Goal: Information Seeking & Learning: Check status

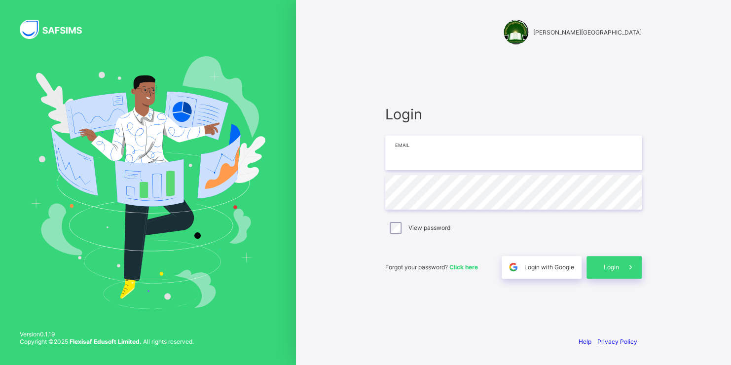
click at [414, 156] on input "email" at bounding box center [513, 153] width 256 height 35
type input "**********"
click at [611, 264] on span "Login" at bounding box center [611, 266] width 15 height 7
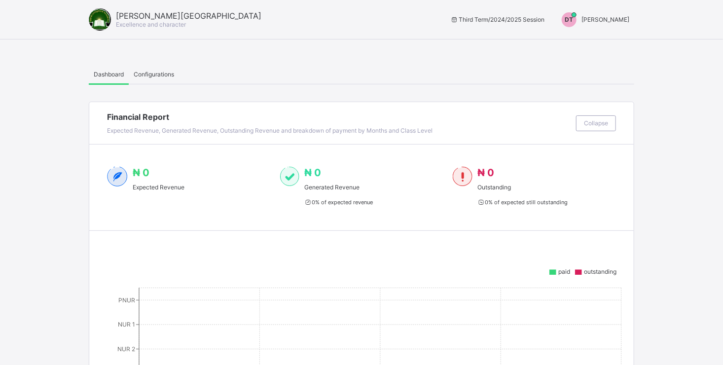
click at [612, 10] on div "[PERSON_NAME] Academy Excellence and character Third Term / 2024/2025 Session […" at bounding box center [361, 19] width 723 height 39
click at [609, 17] on span "[PERSON_NAME]" at bounding box center [606, 19] width 48 height 7
click at [591, 41] on span "Switch to Admin View" at bounding box center [592, 42] width 75 height 11
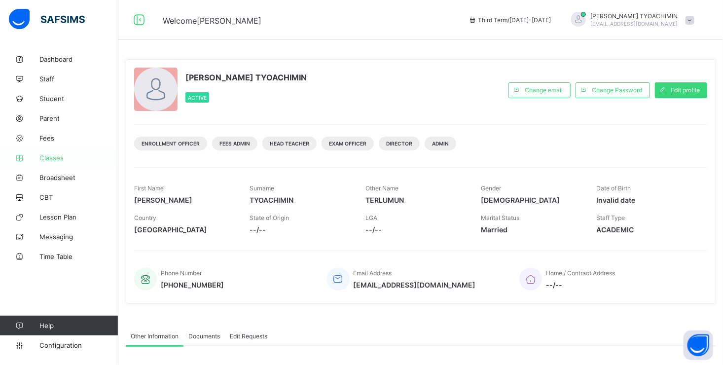
click at [50, 160] on span "Classes" at bounding box center [78, 158] width 79 height 8
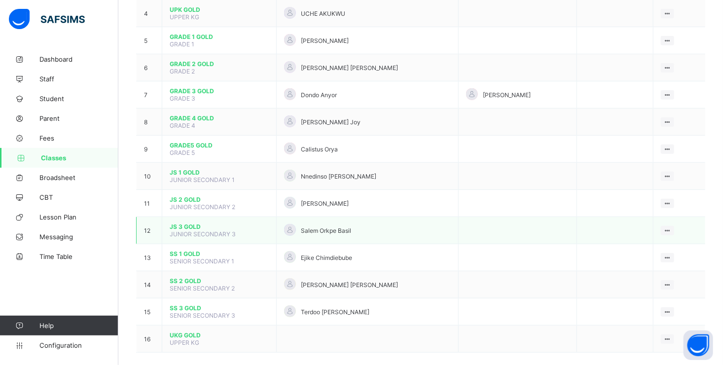
scroll to position [211, 0]
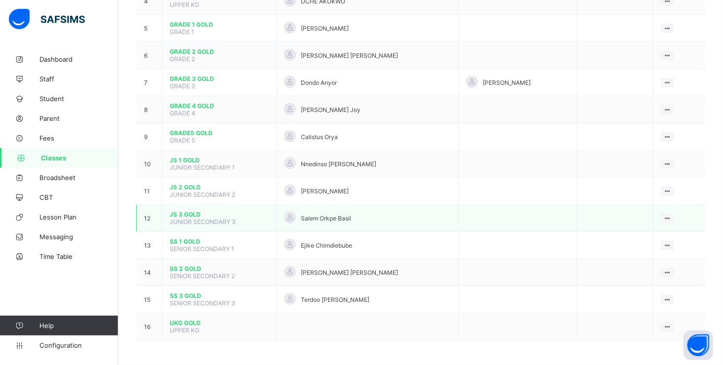
click at [174, 214] on span "JS 3 GOLD" at bounding box center [219, 214] width 99 height 7
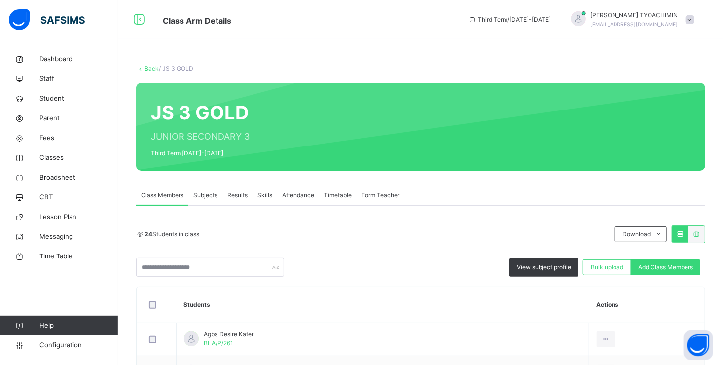
click at [205, 196] on span "Subjects" at bounding box center [205, 195] width 24 height 9
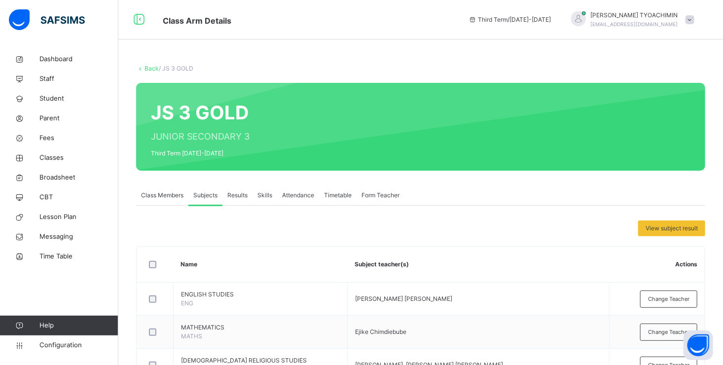
click at [235, 197] on span "Results" at bounding box center [237, 195] width 20 height 9
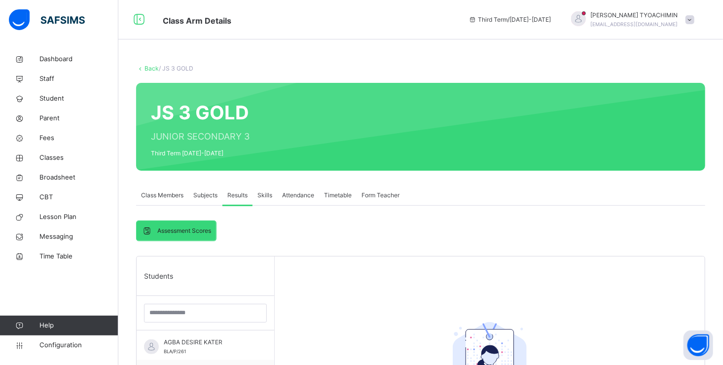
click at [158, 118] on div "JS 3 GOLD JUNIOR SECONDARY 3 Third Term [DATE]-[DATE]" at bounding box center [420, 127] width 569 height 88
click at [195, 231] on span "Assessment Scores" at bounding box center [184, 230] width 54 height 9
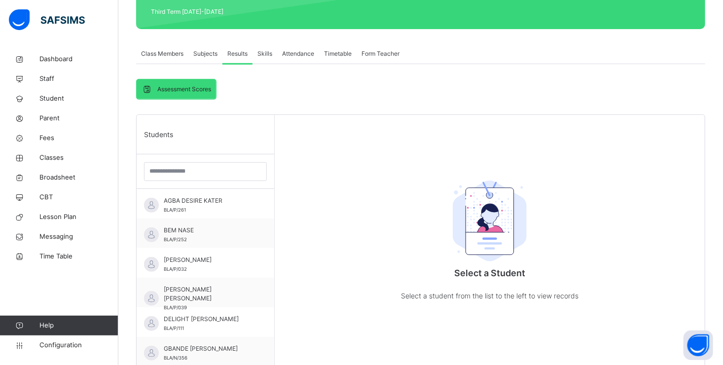
scroll to position [148, 0]
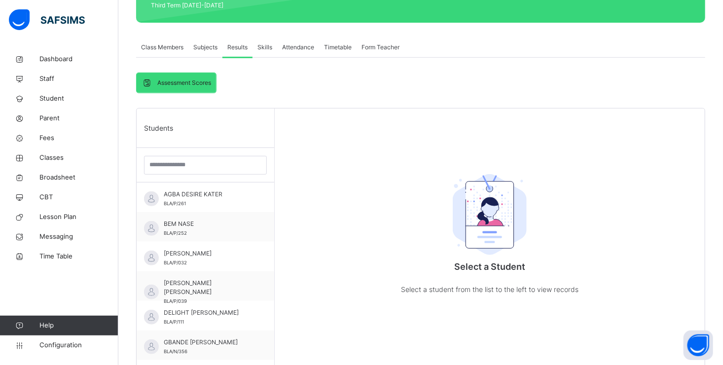
click at [233, 47] on span "Results" at bounding box center [237, 47] width 20 height 9
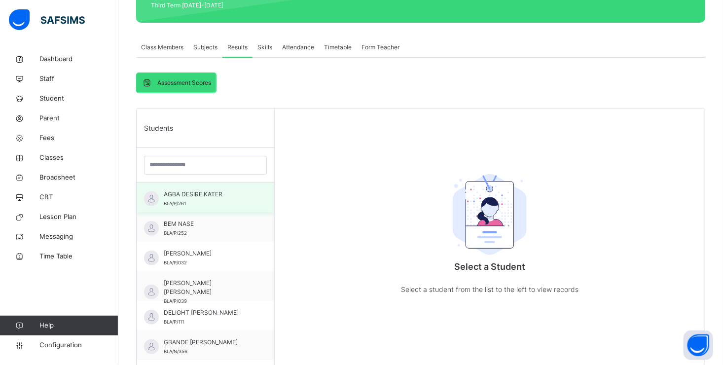
click at [162, 197] on div "AGBA DESIRE KATER BLA/P/261" at bounding box center [206, 198] width 138 height 30
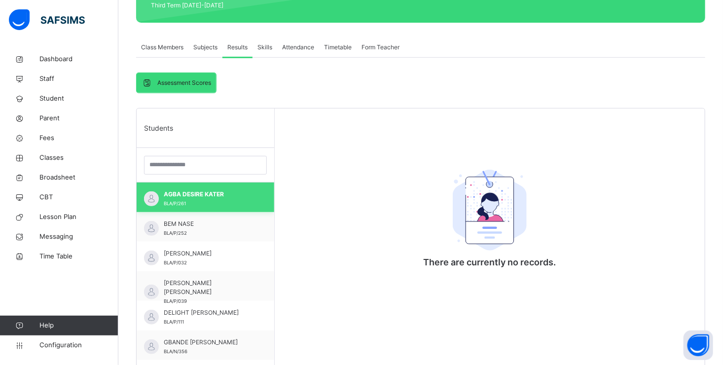
click at [157, 193] on div "AGBA DESIRE KATER BLA/P/261" at bounding box center [206, 198] width 138 height 30
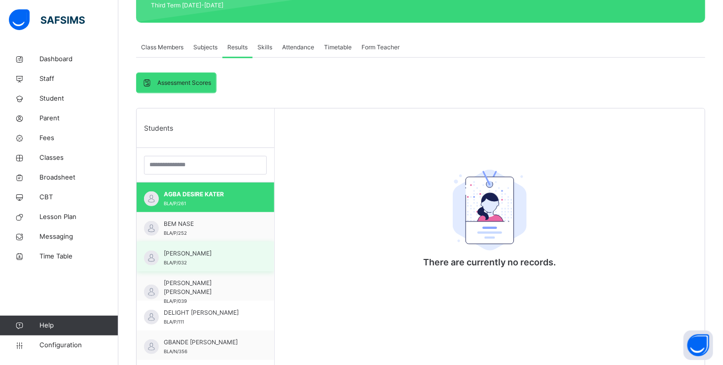
click at [181, 251] on span "[PERSON_NAME]" at bounding box center [208, 253] width 88 height 9
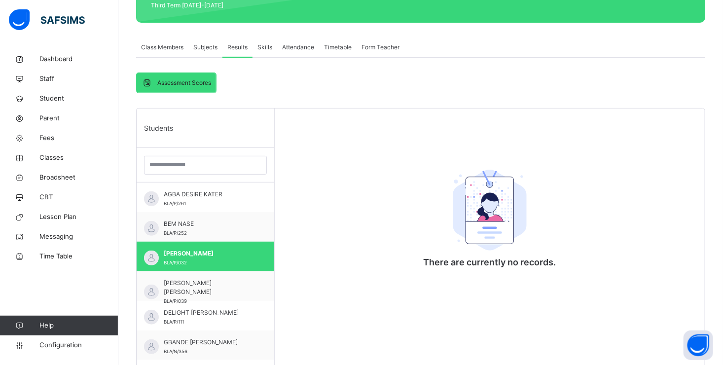
click at [169, 47] on span "Class Members" at bounding box center [162, 47] width 42 height 9
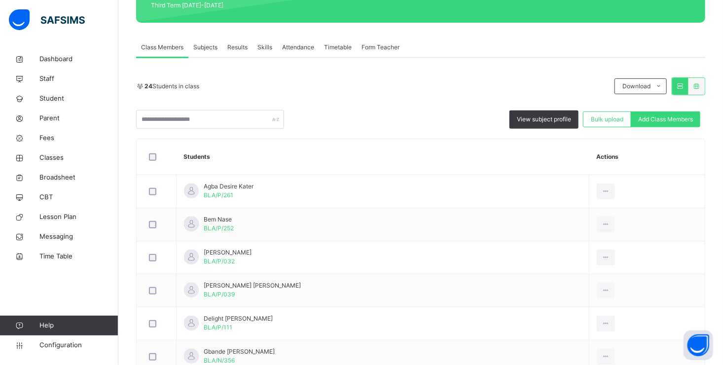
click at [240, 43] on span "Results" at bounding box center [237, 47] width 20 height 9
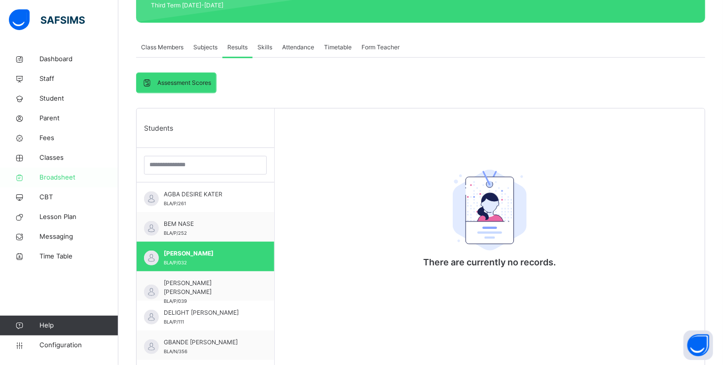
click at [50, 178] on span "Broadsheet" at bounding box center [78, 178] width 79 height 10
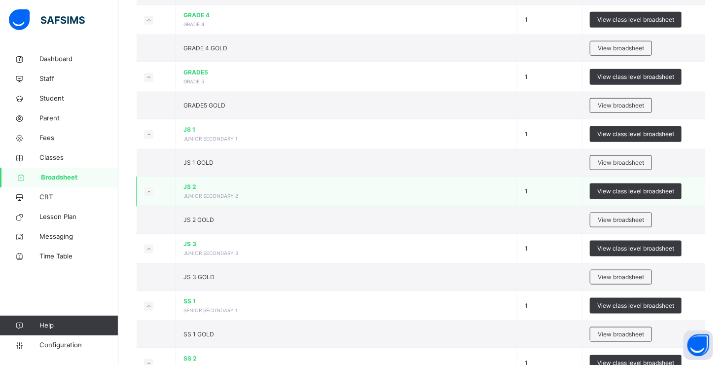
scroll to position [543, 0]
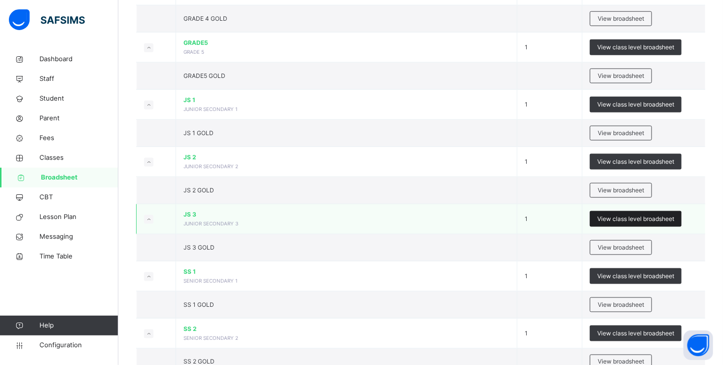
click at [624, 217] on span "View class level broadsheet" at bounding box center [635, 219] width 77 height 9
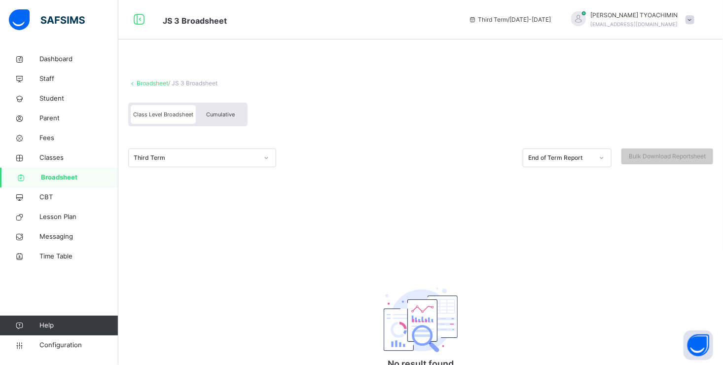
click at [167, 112] on span "Class Level Broadsheet" at bounding box center [163, 114] width 60 height 7
click at [173, 115] on span "Class Level Broadsheet" at bounding box center [163, 114] width 60 height 7
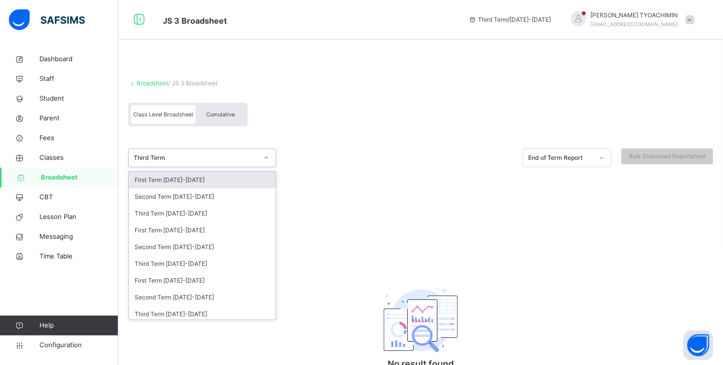
click at [266, 158] on icon at bounding box center [266, 158] width 3 height 2
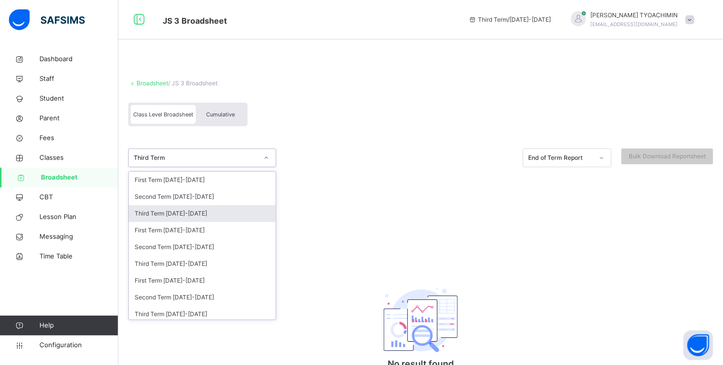
click at [199, 212] on div "Third Term [DATE]-[DATE]" at bounding box center [202, 213] width 147 height 17
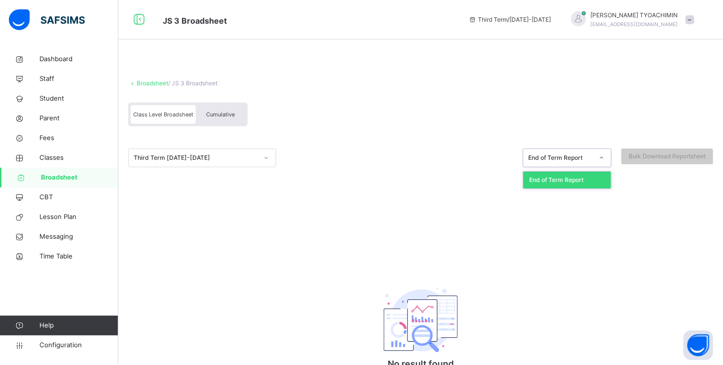
click at [575, 157] on div "End of Term Report" at bounding box center [560, 157] width 65 height 9
click at [576, 180] on div "End of Term Report" at bounding box center [567, 180] width 88 height 17
click at [55, 179] on span "Broadsheet" at bounding box center [79, 178] width 77 height 10
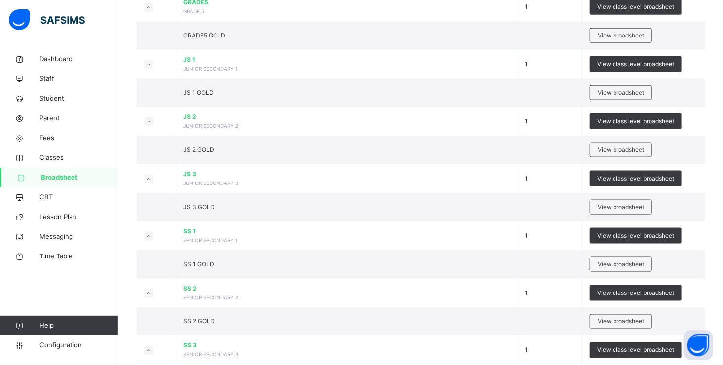
scroll to position [592, 0]
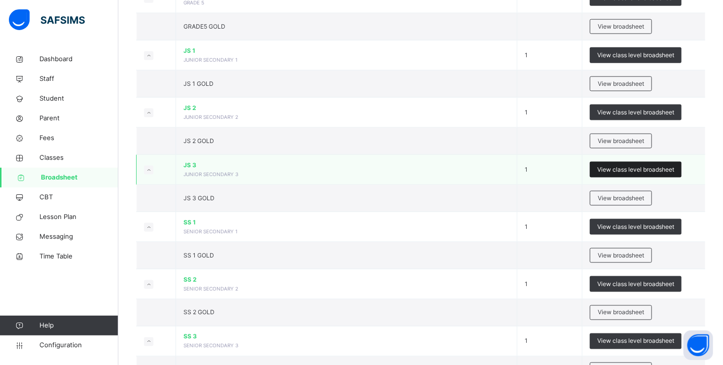
click at [612, 166] on span "View class level broadsheet" at bounding box center [635, 169] width 77 height 9
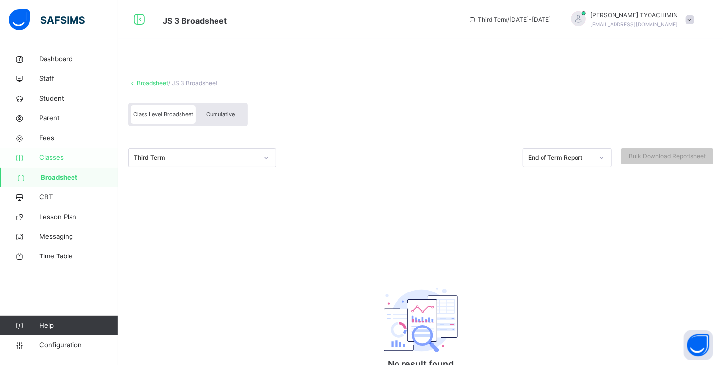
click at [50, 158] on span "Classes" at bounding box center [78, 158] width 79 height 10
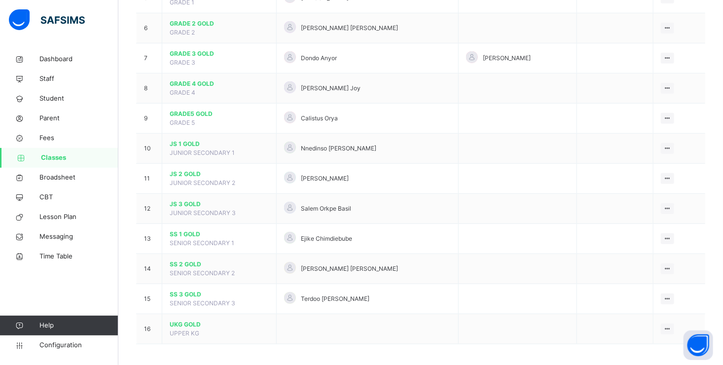
scroll to position [256, 0]
click at [47, 176] on span "Broadsheet" at bounding box center [78, 178] width 79 height 10
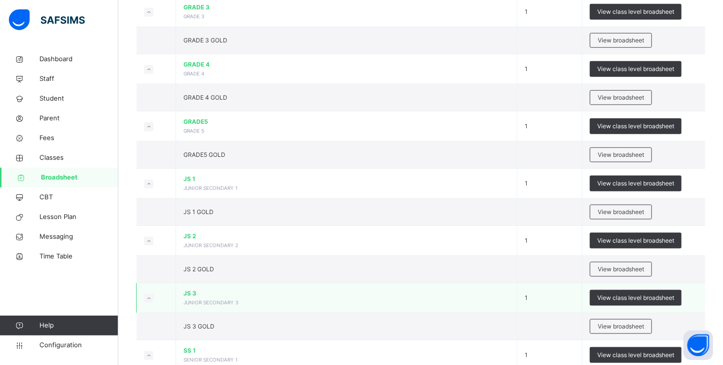
scroll to position [493, 0]
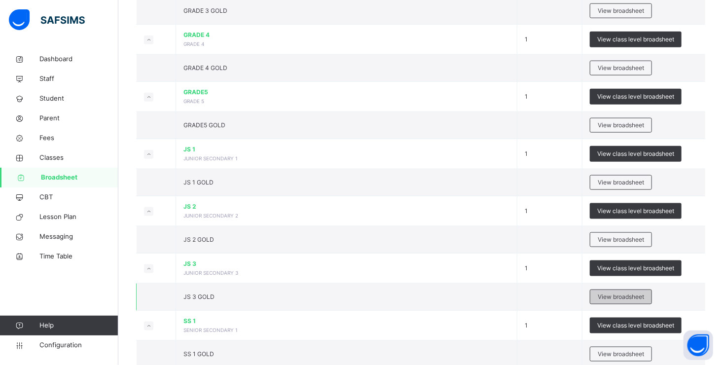
click at [619, 293] on span "View broadsheet" at bounding box center [621, 296] width 46 height 9
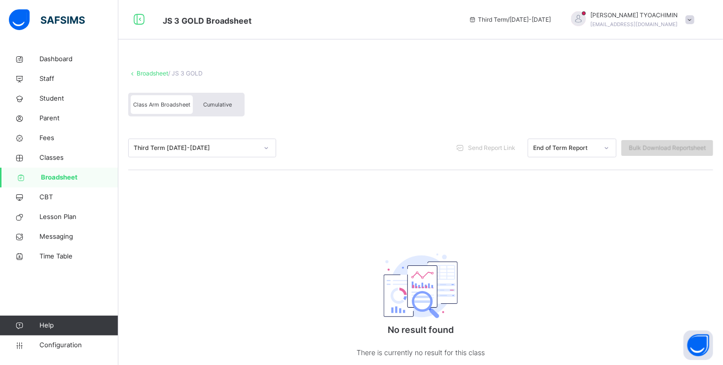
click at [662, 148] on span "Bulk Download Reportsheet" at bounding box center [667, 148] width 77 height 9
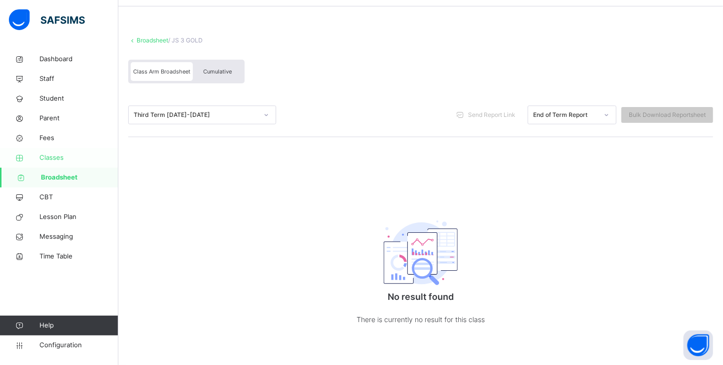
click at [54, 156] on span "Classes" at bounding box center [78, 158] width 79 height 10
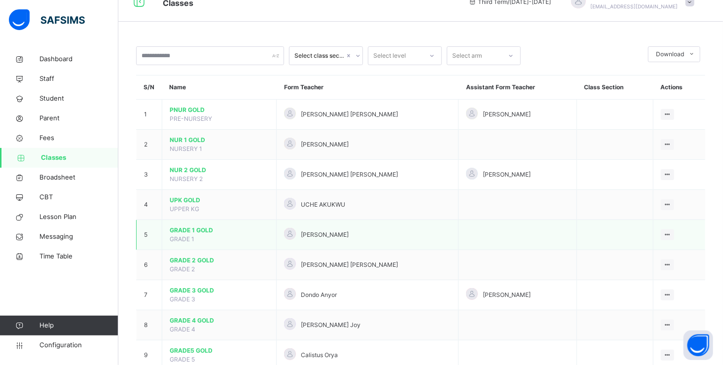
scroll to position [256, 0]
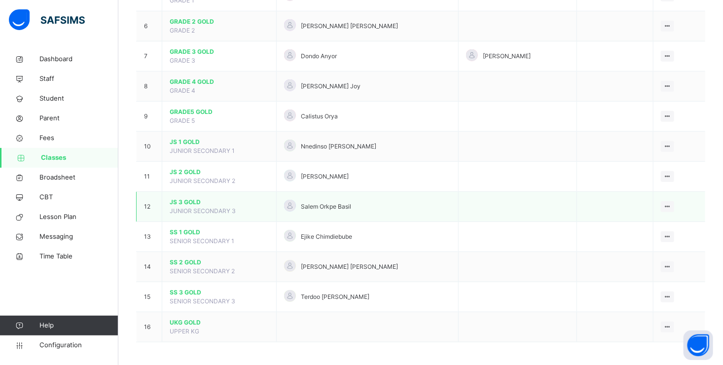
click at [162, 202] on td "JS 3 GOLD JUNIOR SECONDARY 3" at bounding box center [219, 207] width 114 height 30
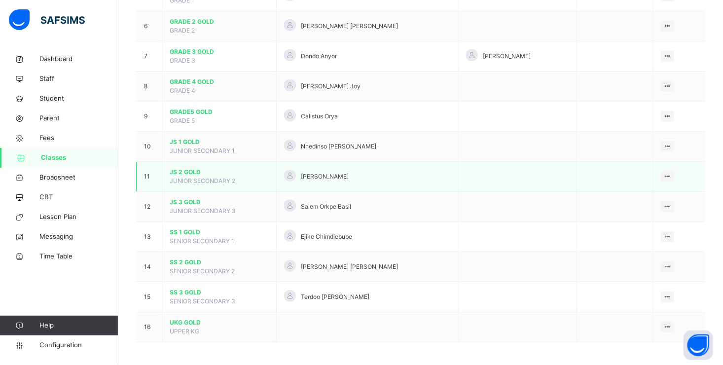
click at [192, 169] on span "JS 2 GOLD" at bounding box center [219, 172] width 99 height 9
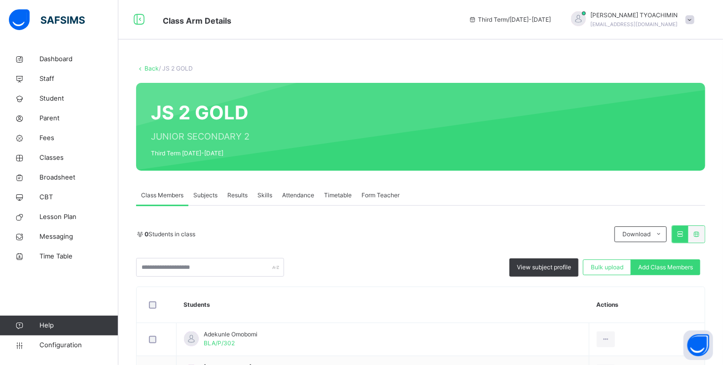
click at [239, 194] on span "Results" at bounding box center [237, 195] width 20 height 9
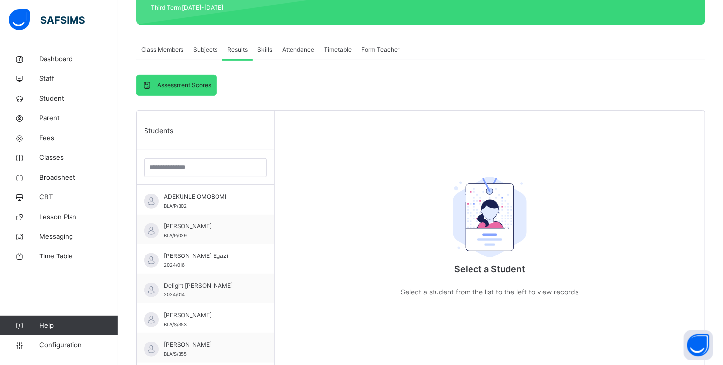
scroll to position [148, 0]
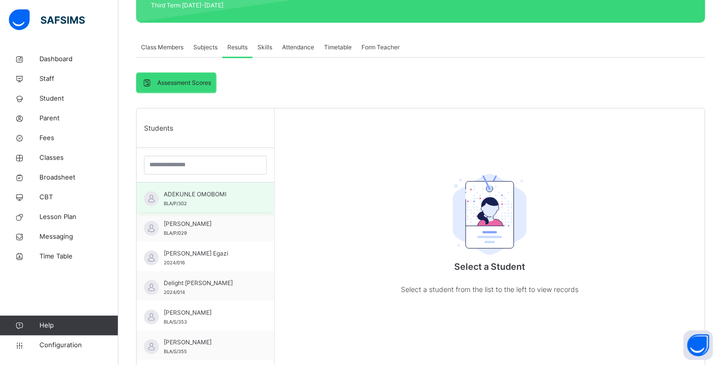
click at [212, 196] on span "ADEKUNLE OMOBOMI" at bounding box center [208, 194] width 88 height 9
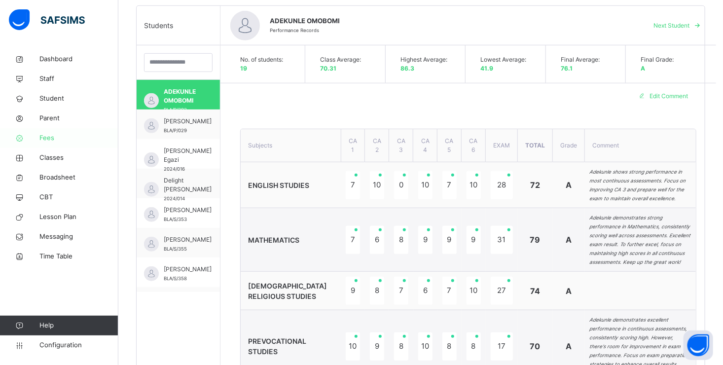
scroll to position [247, 0]
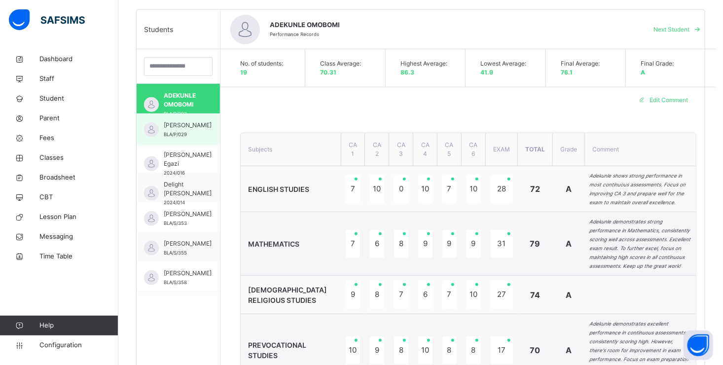
click at [167, 129] on span "[PERSON_NAME]" at bounding box center [188, 125] width 48 height 9
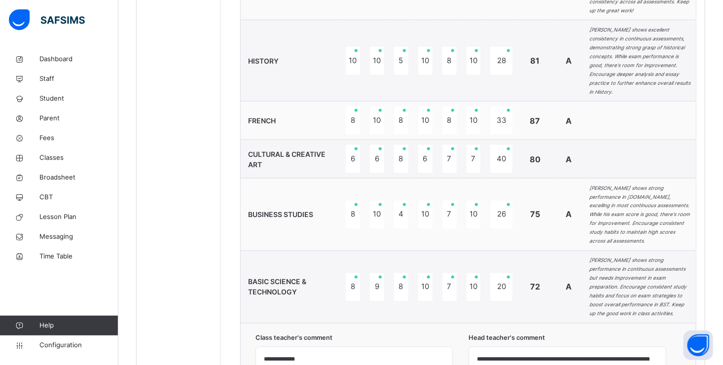
scroll to position [774, 0]
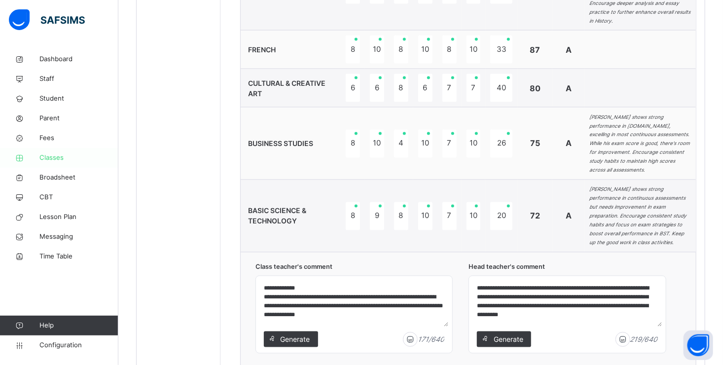
click at [49, 156] on span "Classes" at bounding box center [78, 158] width 79 height 10
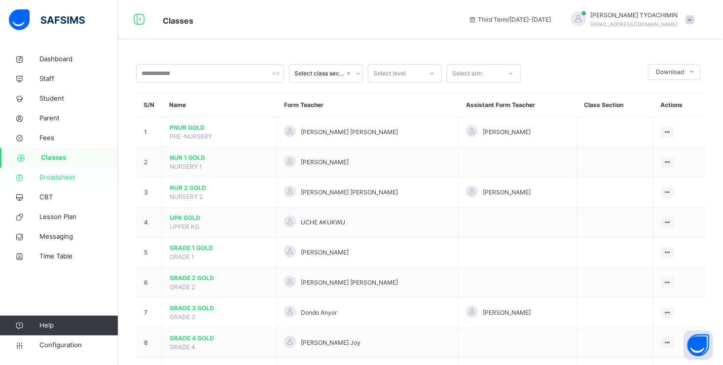
click at [66, 177] on span "Broadsheet" at bounding box center [78, 178] width 79 height 10
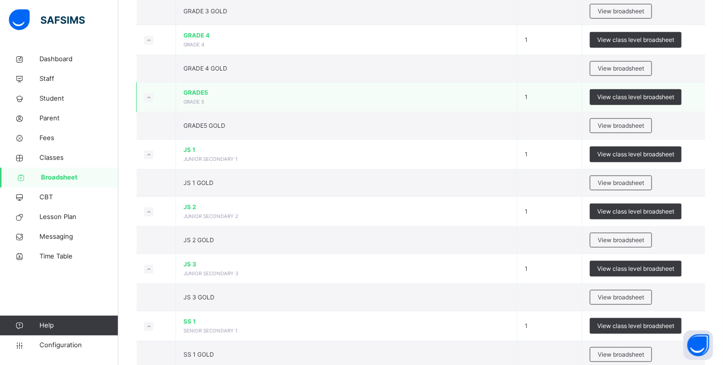
scroll to position [493, 0]
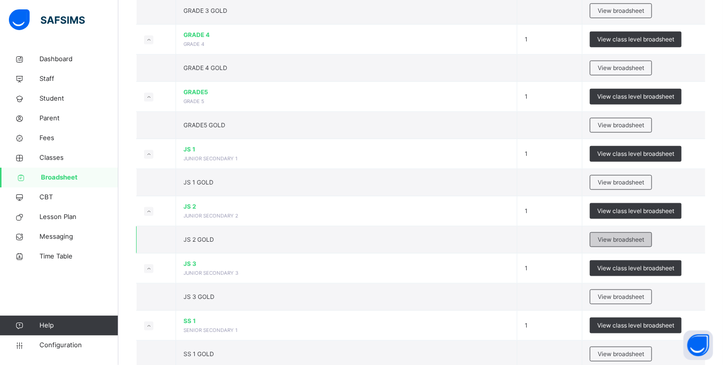
click at [616, 235] on span "View broadsheet" at bounding box center [621, 239] width 46 height 9
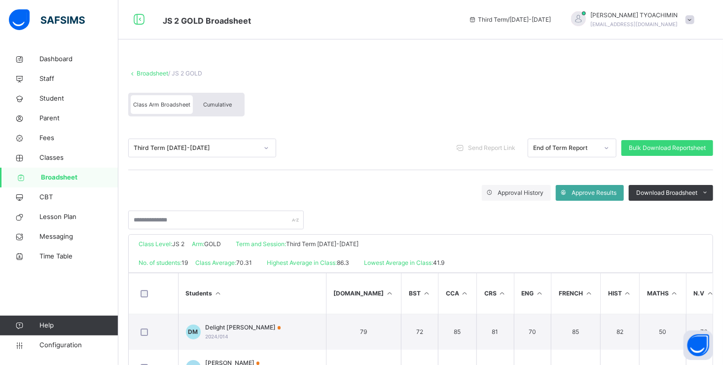
click at [58, 178] on span "Broadsheet" at bounding box center [79, 178] width 77 height 10
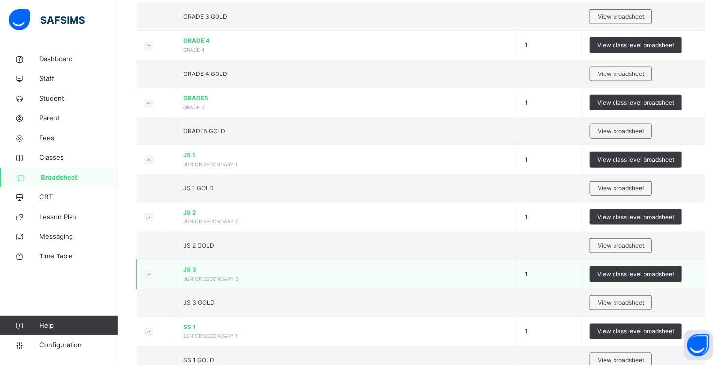
scroll to position [493, 0]
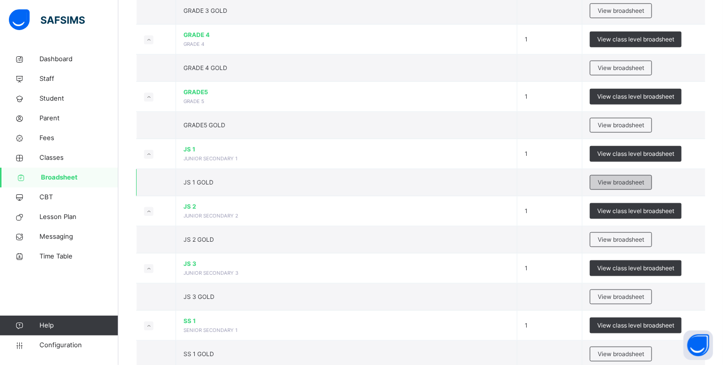
click at [622, 180] on span "View broadsheet" at bounding box center [621, 182] width 46 height 9
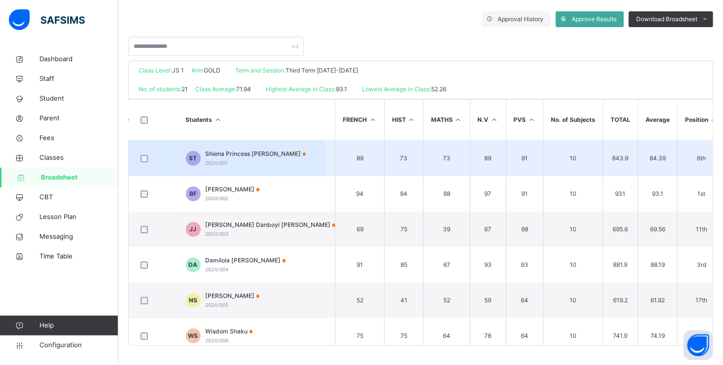
scroll to position [0, 217]
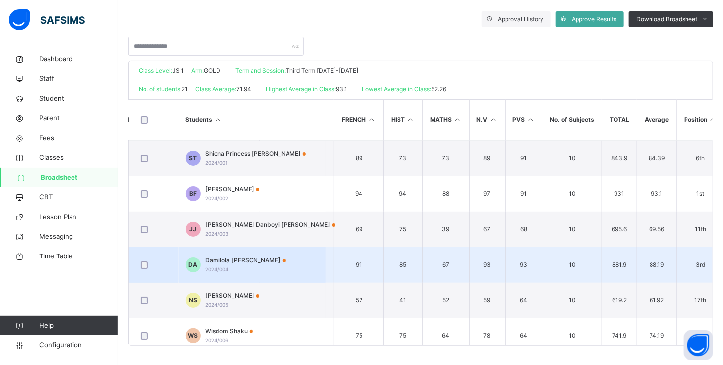
click at [637, 280] on td "88.19" at bounding box center [656, 265] width 39 height 36
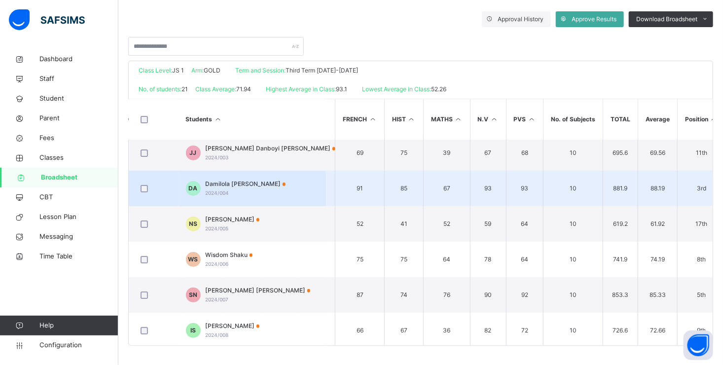
scroll to position [76, 217]
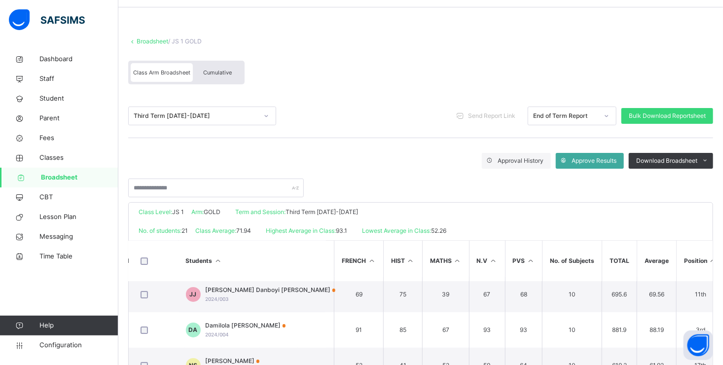
scroll to position [26, 0]
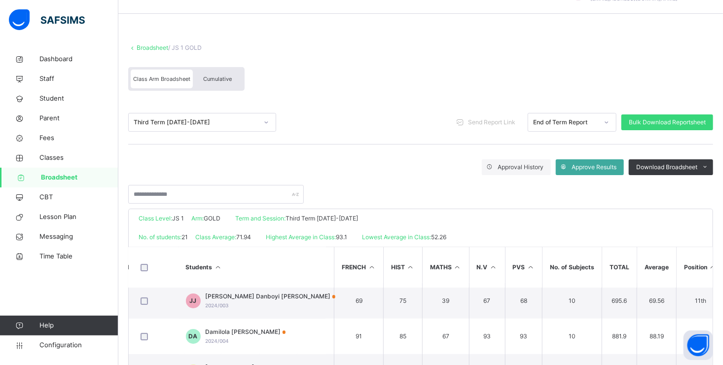
click at [146, 47] on link "Broadsheet" at bounding box center [153, 47] width 32 height 7
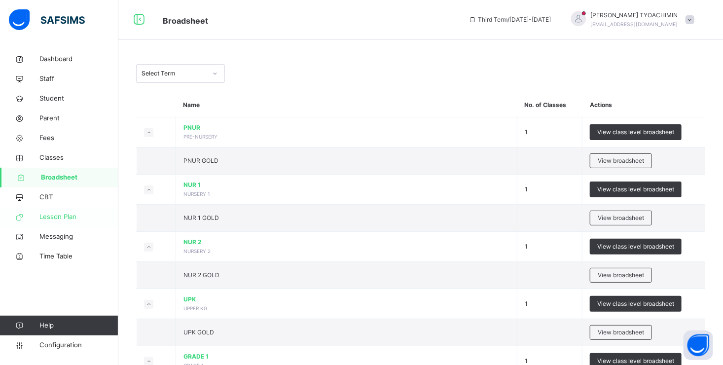
click at [56, 216] on span "Lesson Plan" at bounding box center [78, 217] width 79 height 10
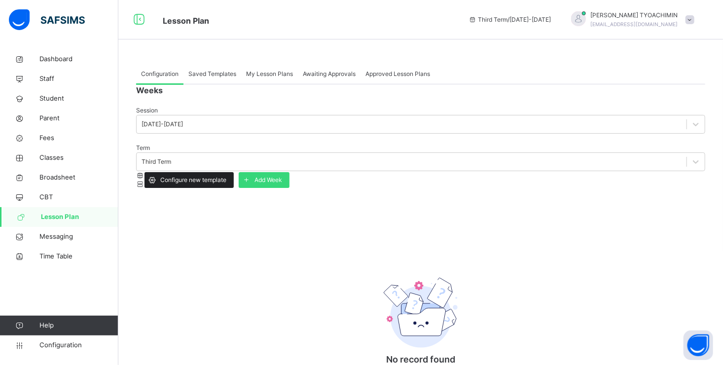
click at [226, 176] on span "Configure new template" at bounding box center [193, 180] width 66 height 9
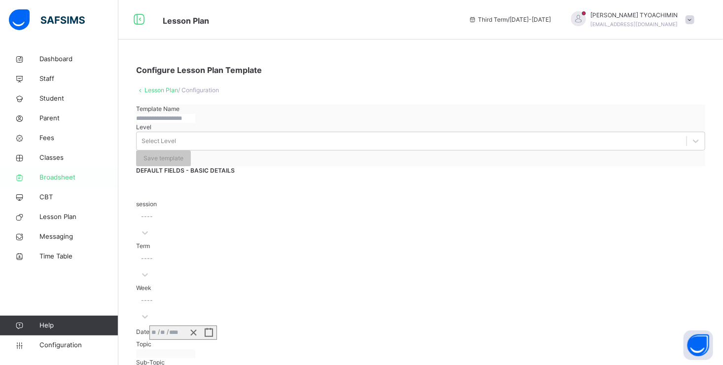
click at [64, 179] on span "Broadsheet" at bounding box center [78, 178] width 79 height 10
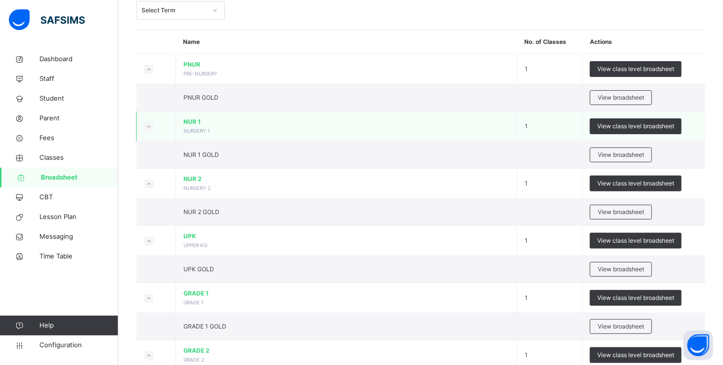
scroll to position [49, 0]
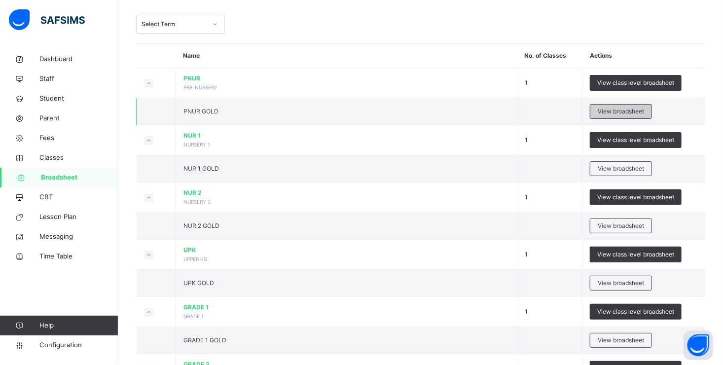
click at [614, 109] on span "View broadsheet" at bounding box center [621, 111] width 46 height 9
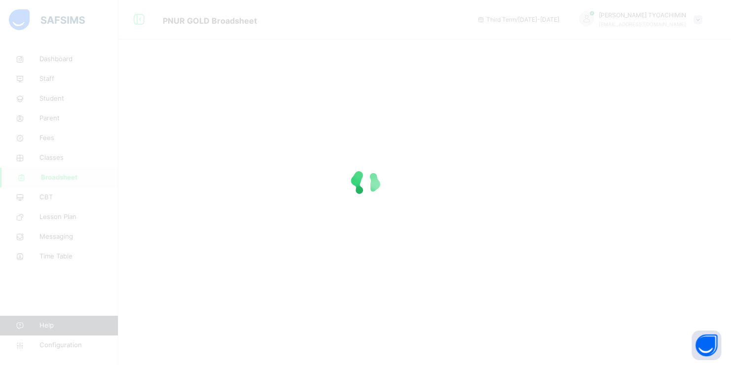
click at [510, 228] on div at bounding box center [365, 182] width 731 height 365
